Goal: Transaction & Acquisition: Subscribe to service/newsletter

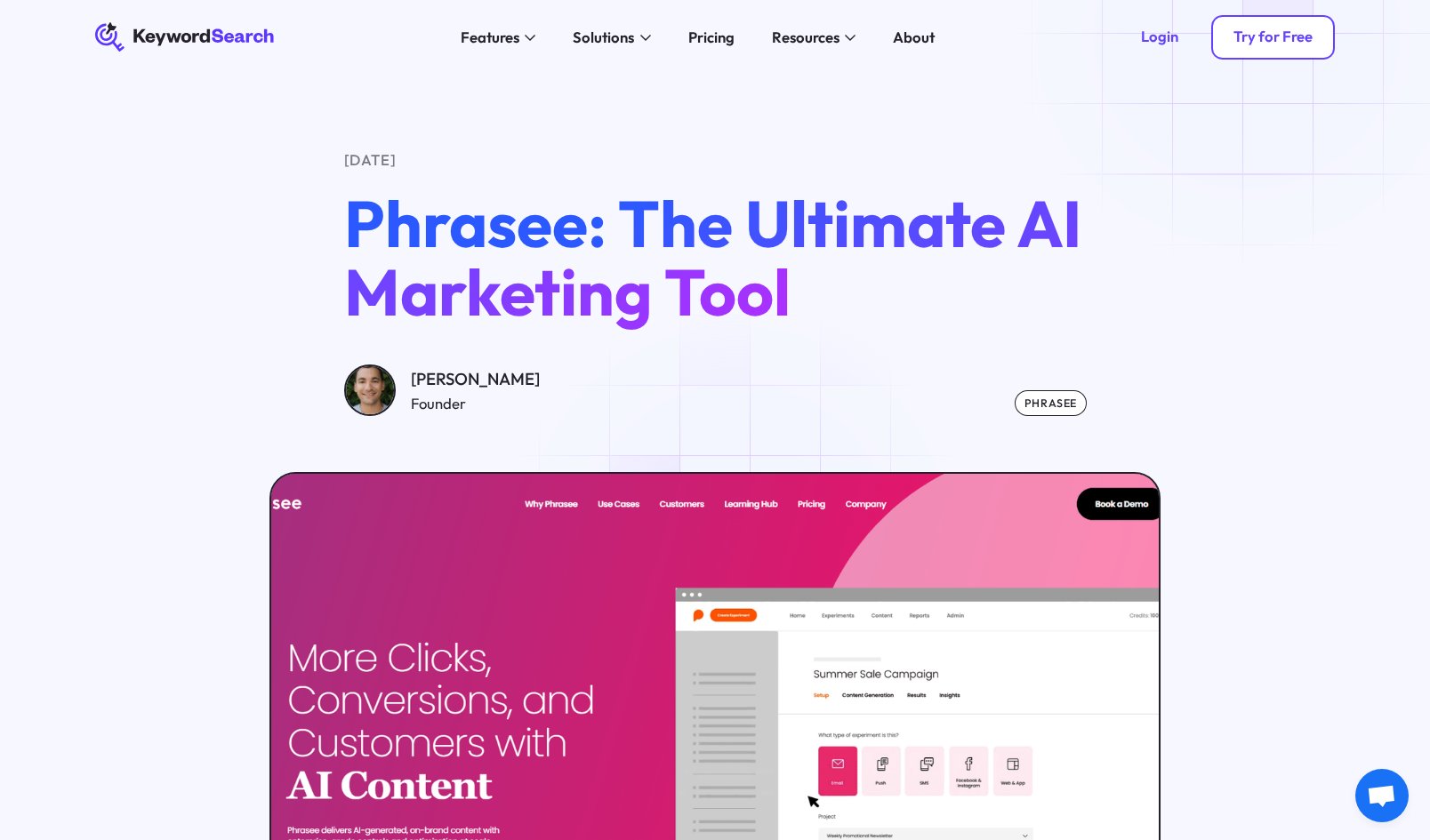
click at [1257, 35] on div "Try for Free" at bounding box center [1273, 37] width 79 height 19
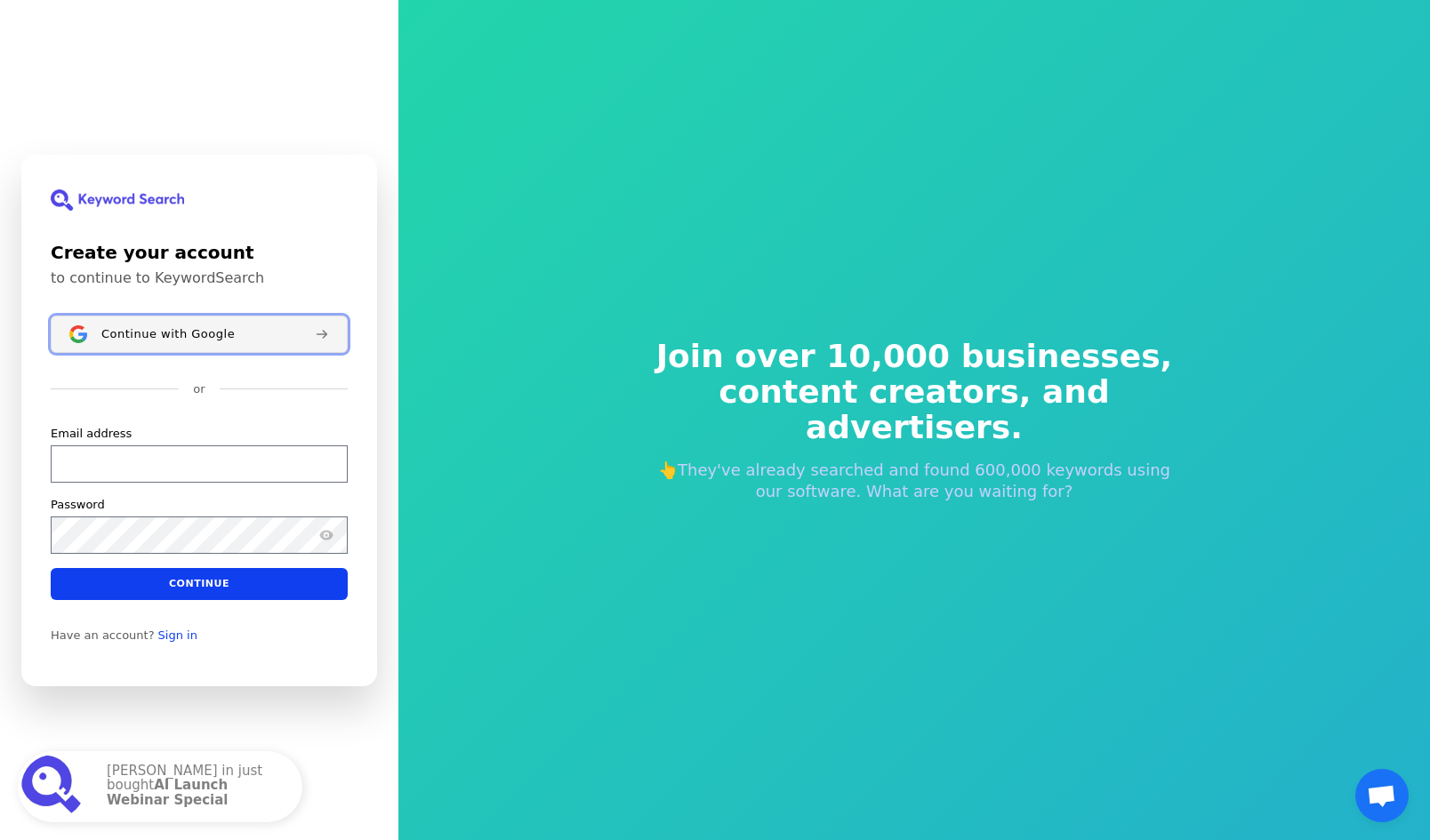
click at [269, 326] on div "Continue with Google" at bounding box center [200, 333] width 199 height 14
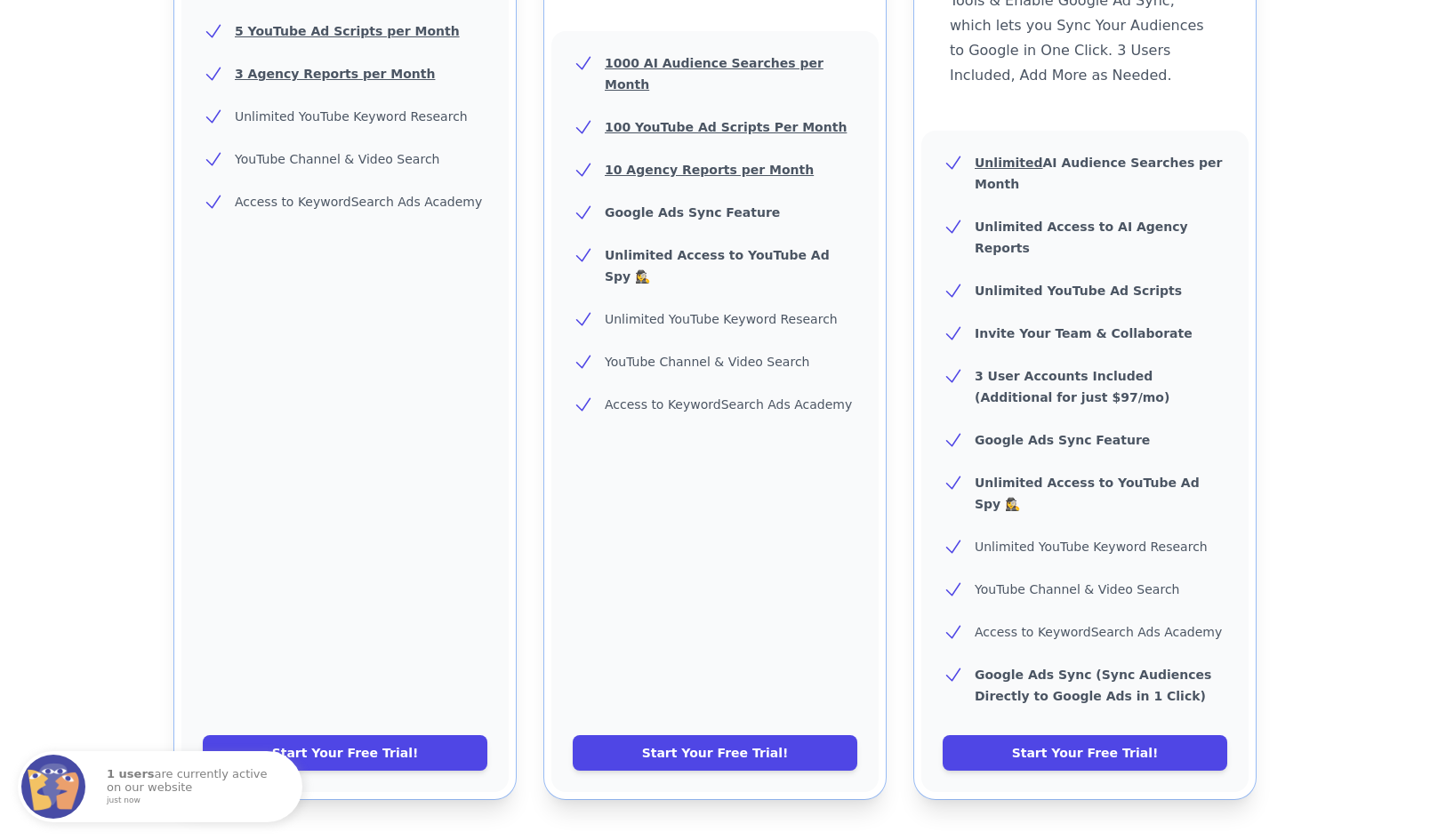
scroll to position [889, 0]
